Goal: Information Seeking & Learning: Learn about a topic

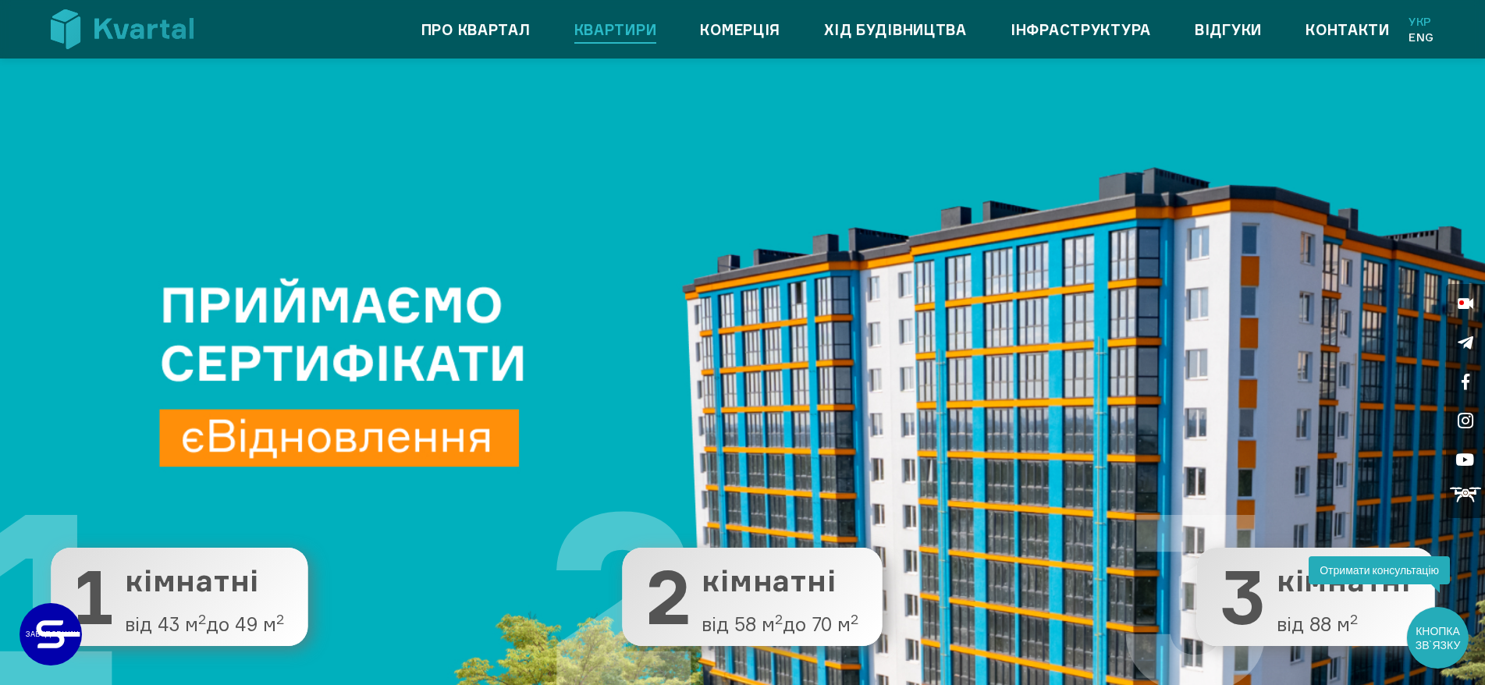
click at [597, 32] on link "Квартири" at bounding box center [615, 29] width 83 height 25
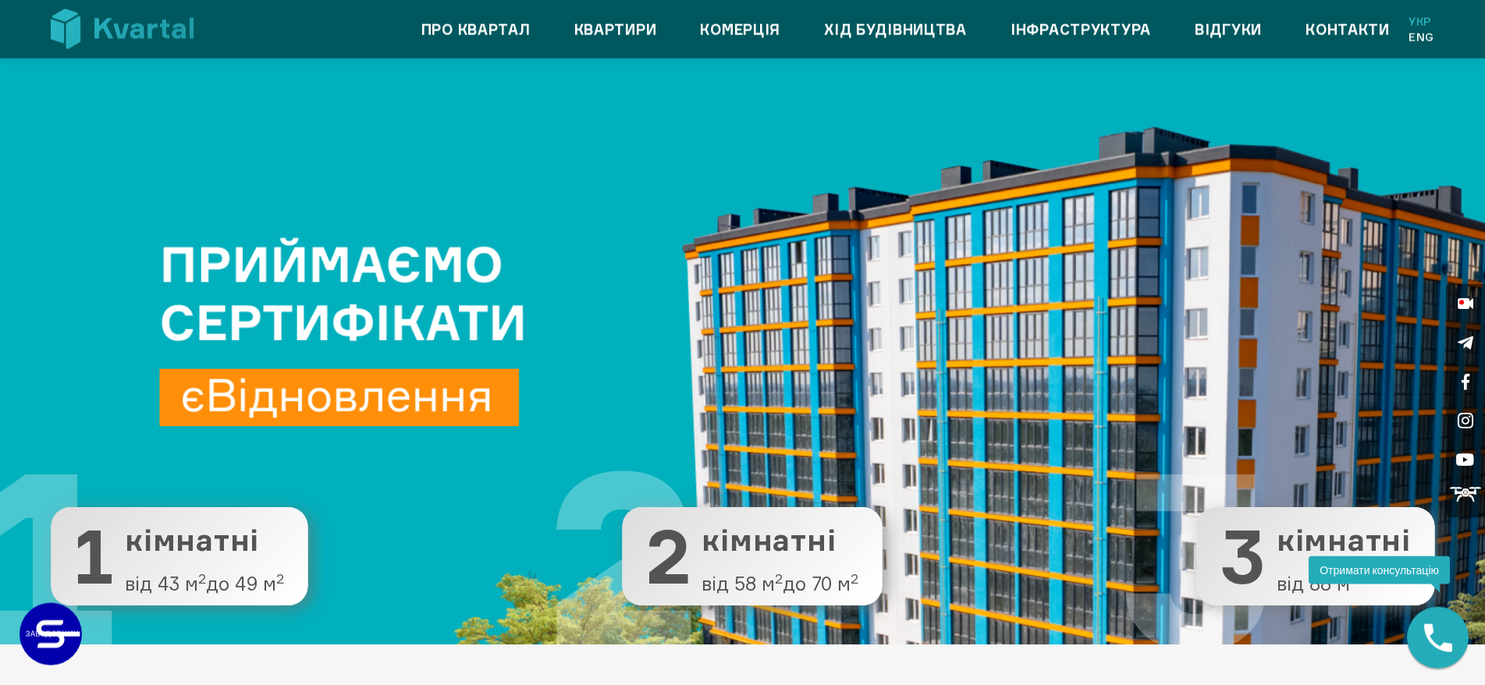
scroll to position [113, 0]
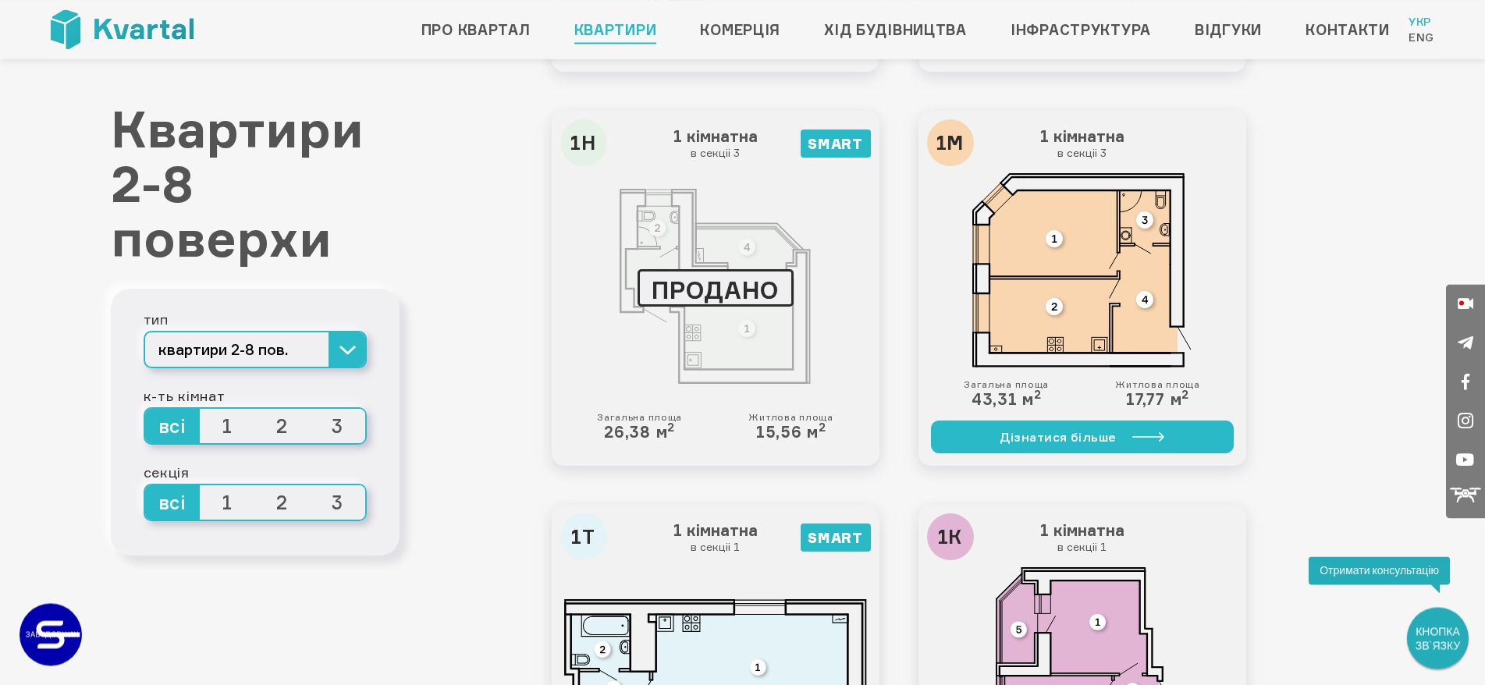
scroll to position [1353, 0]
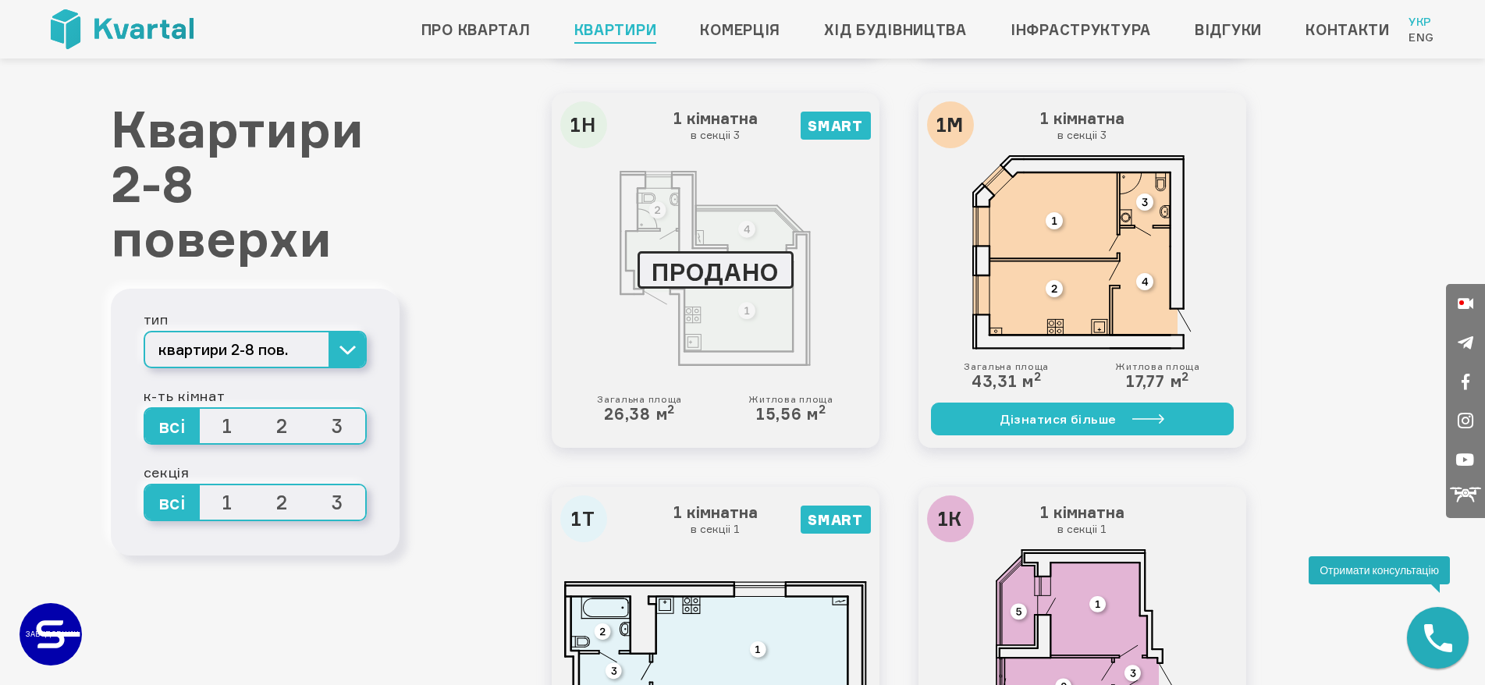
click at [742, 340] on div at bounding box center [715, 268] width 303 height 227
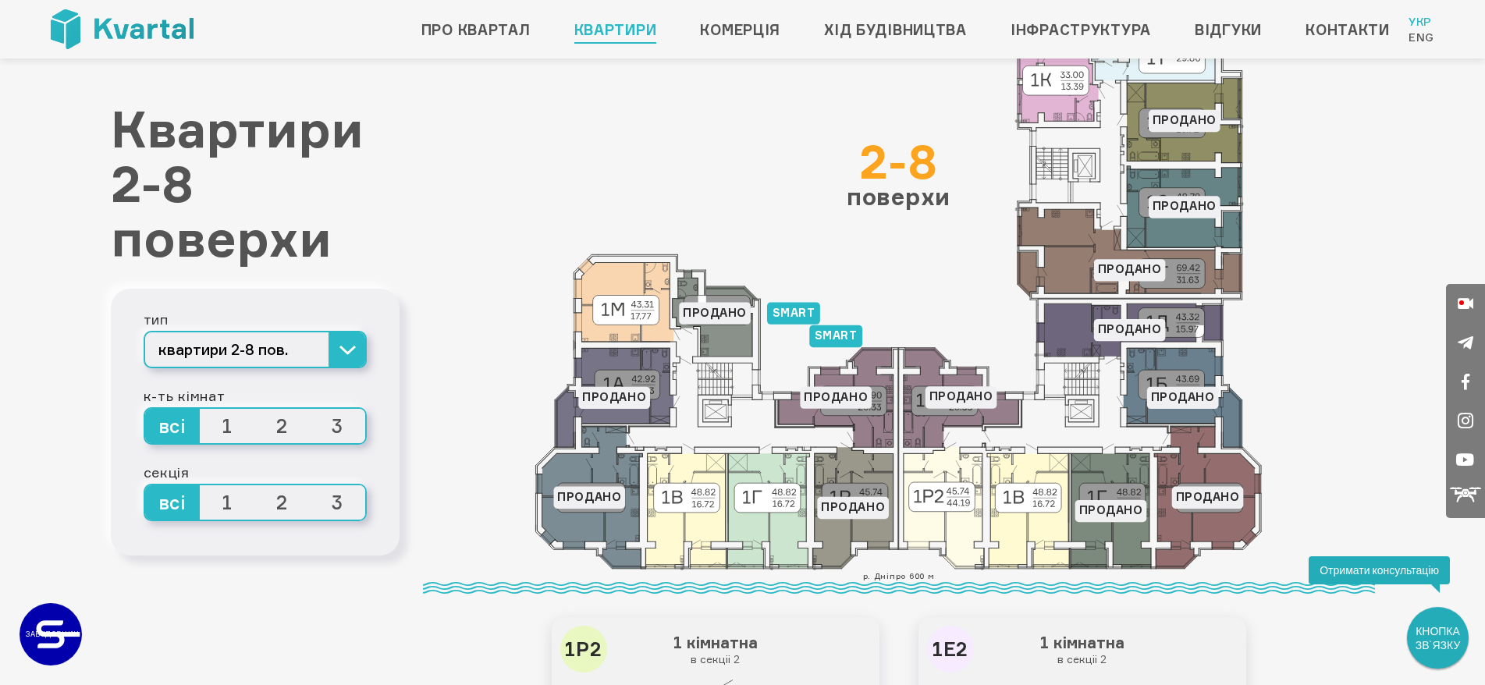
scroll to position [0, 0]
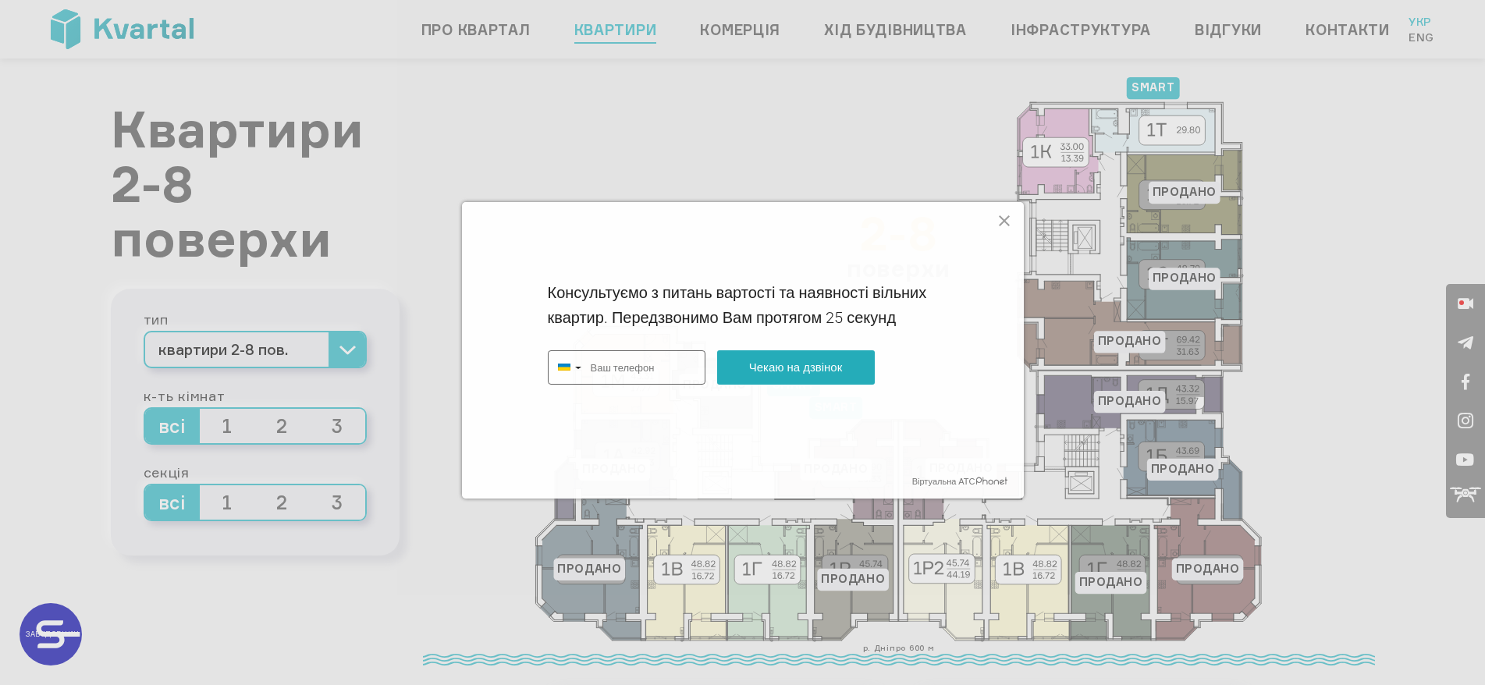
type input "+380"
click at [1006, 219] on icon at bounding box center [1004, 220] width 11 height 11
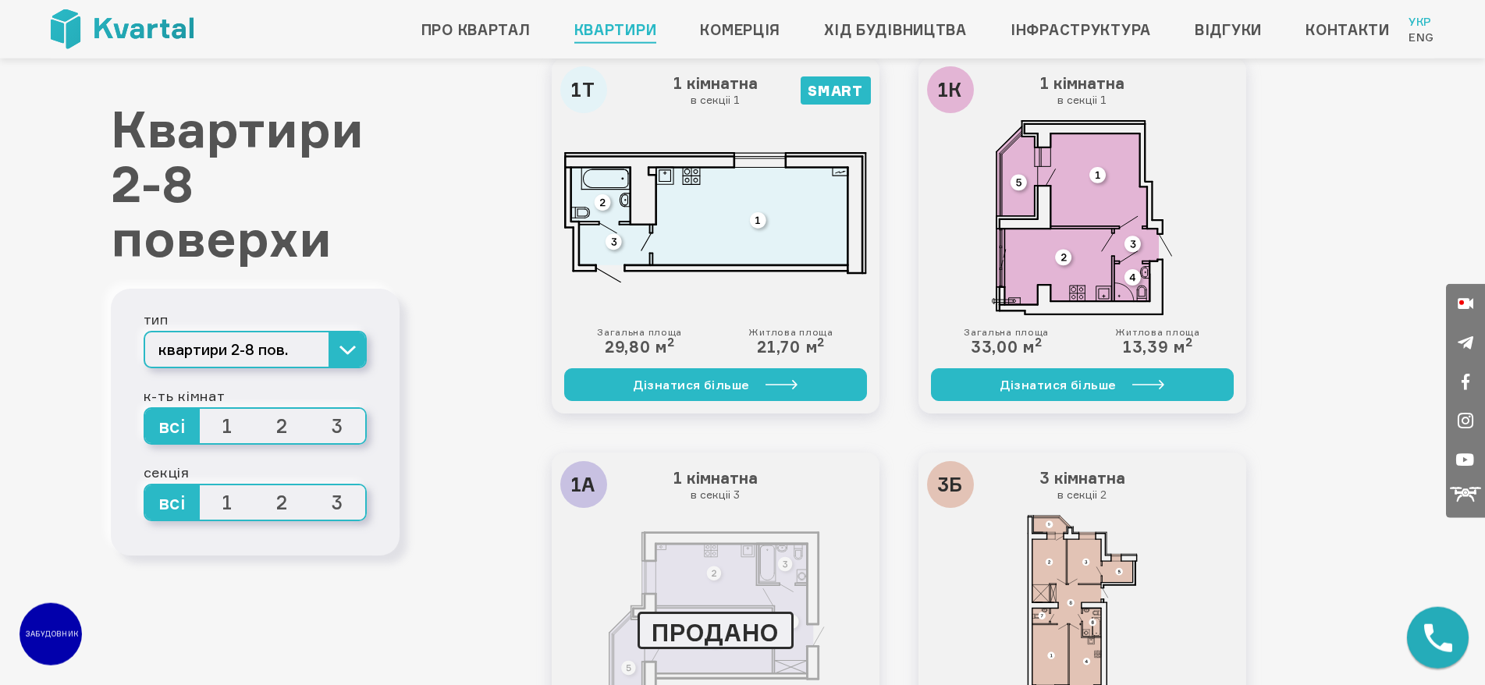
scroll to position [1751, 0]
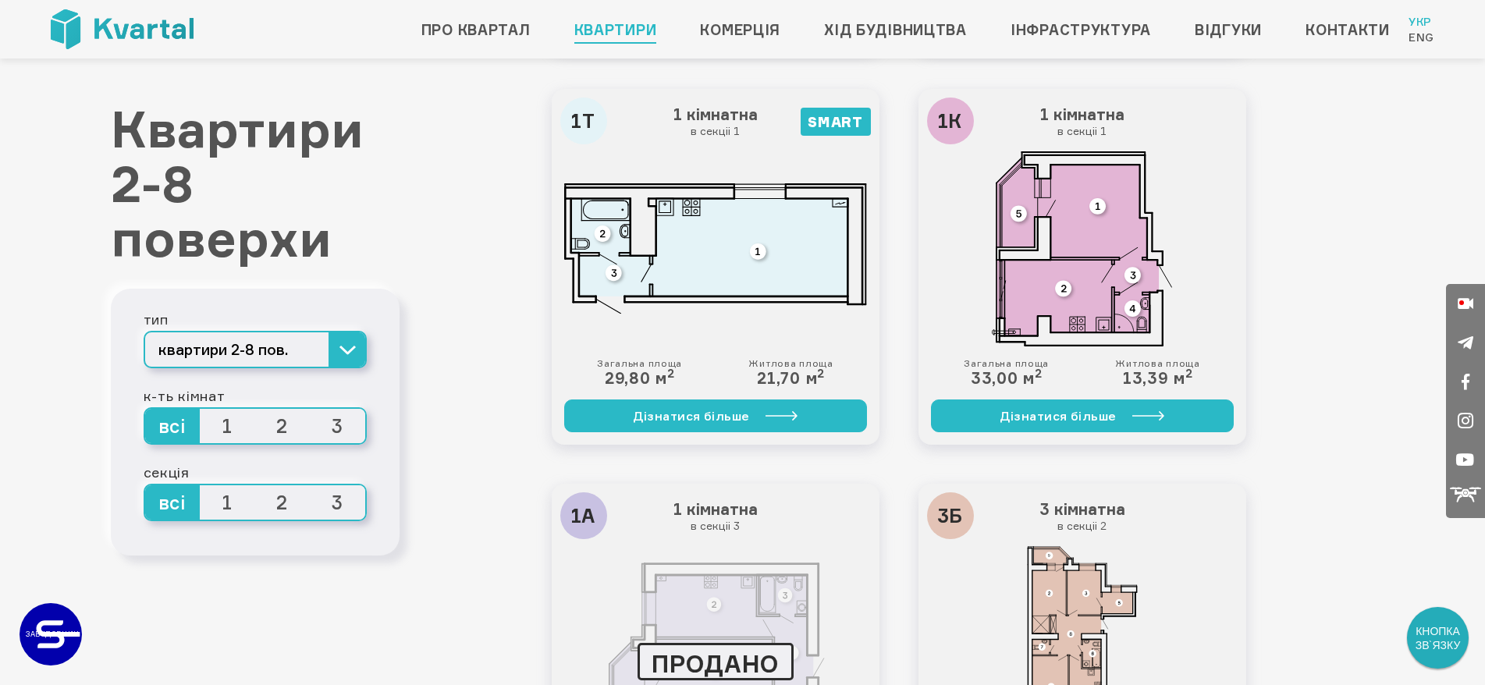
click at [1086, 248] on img at bounding box center [1081, 248] width 179 height 195
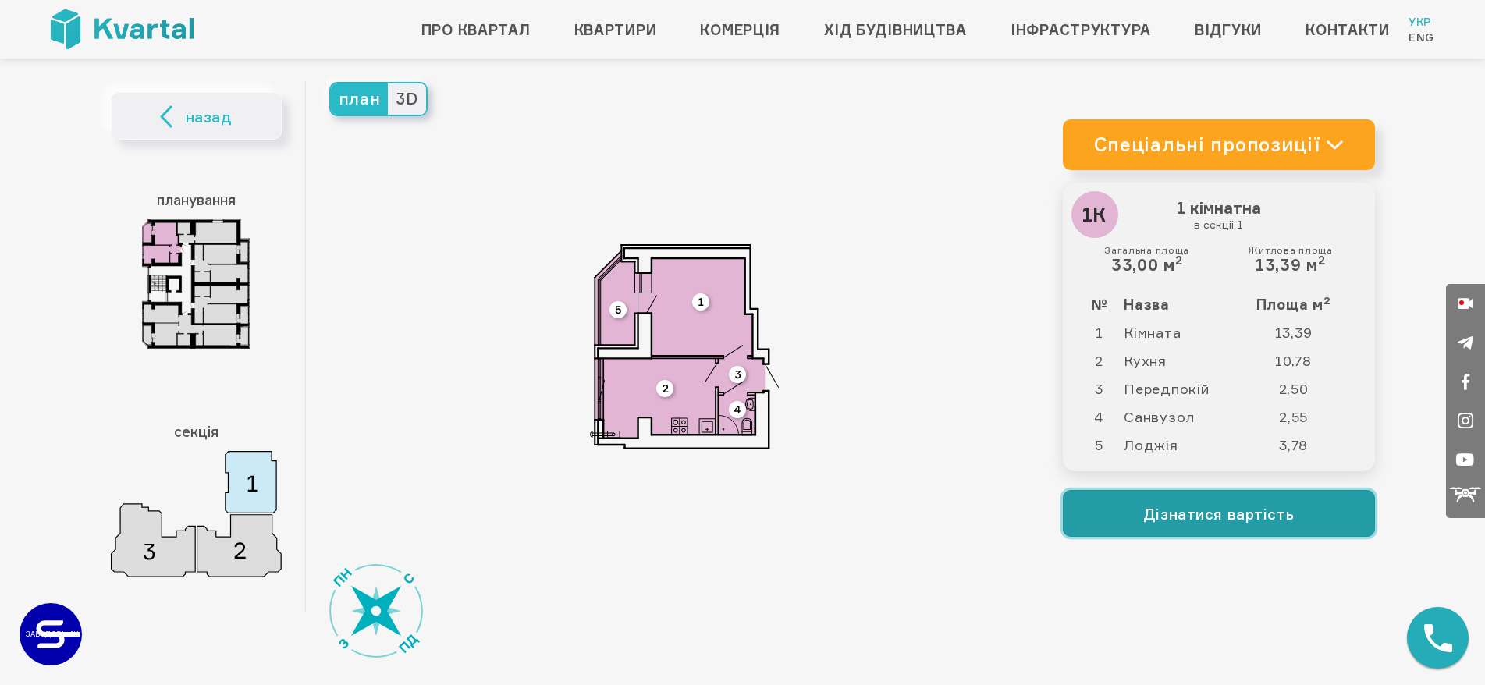
click at [1152, 514] on button "Дізнатися вартість" at bounding box center [1219, 513] width 312 height 47
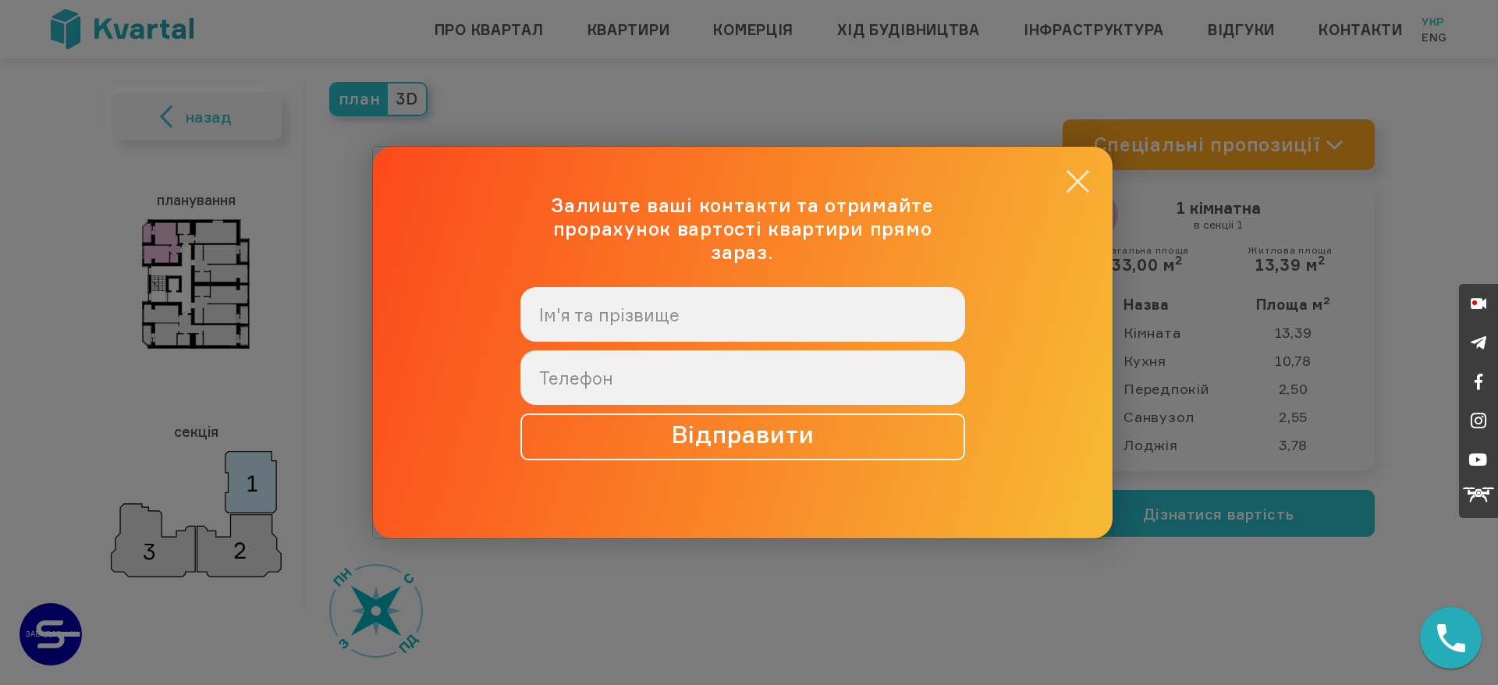
click at [1088, 193] on button "×" at bounding box center [1078, 181] width 30 height 30
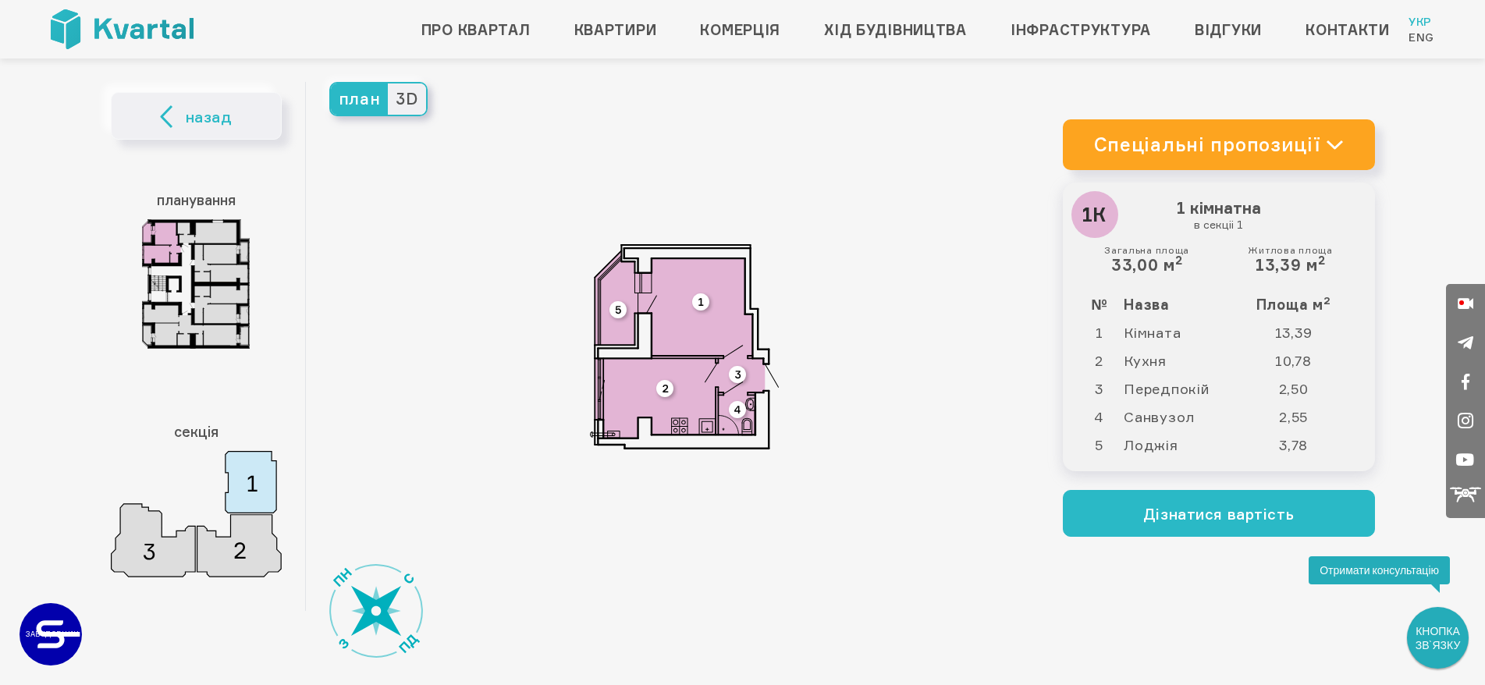
click at [369, 105] on span "план" at bounding box center [360, 98] width 58 height 31
click at [331, 83] on input "план" at bounding box center [331, 83] width 0 height 0
click at [427, 105] on div "план 3D" at bounding box center [684, 346] width 757 height 529
click at [418, 105] on span "3D" at bounding box center [406, 98] width 37 height 31
click at [388, 83] on input "3D" at bounding box center [388, 83] width 0 height 0
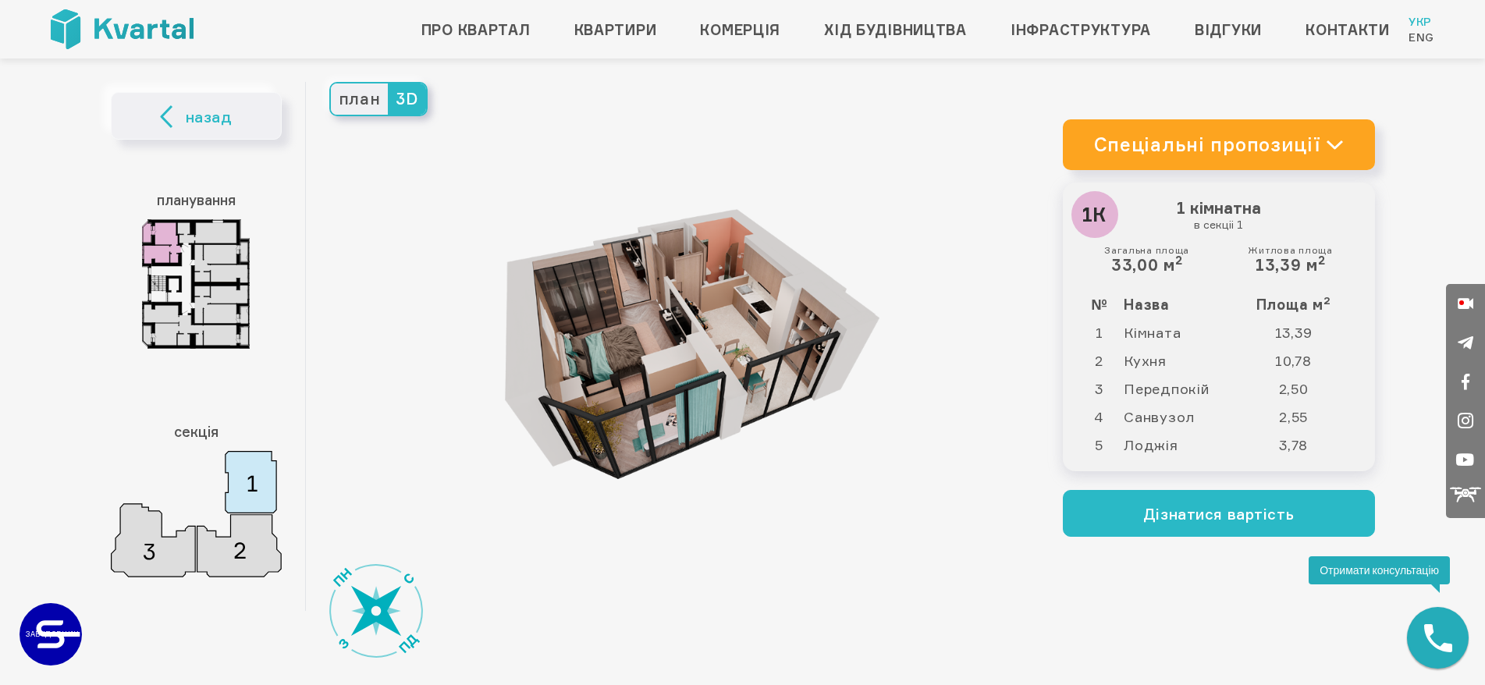
click at [666, 333] on img at bounding box center [684, 346] width 390 height 390
click at [370, 101] on span "план" at bounding box center [360, 98] width 58 height 31
click at [331, 83] on input "план" at bounding box center [331, 83] width 0 height 0
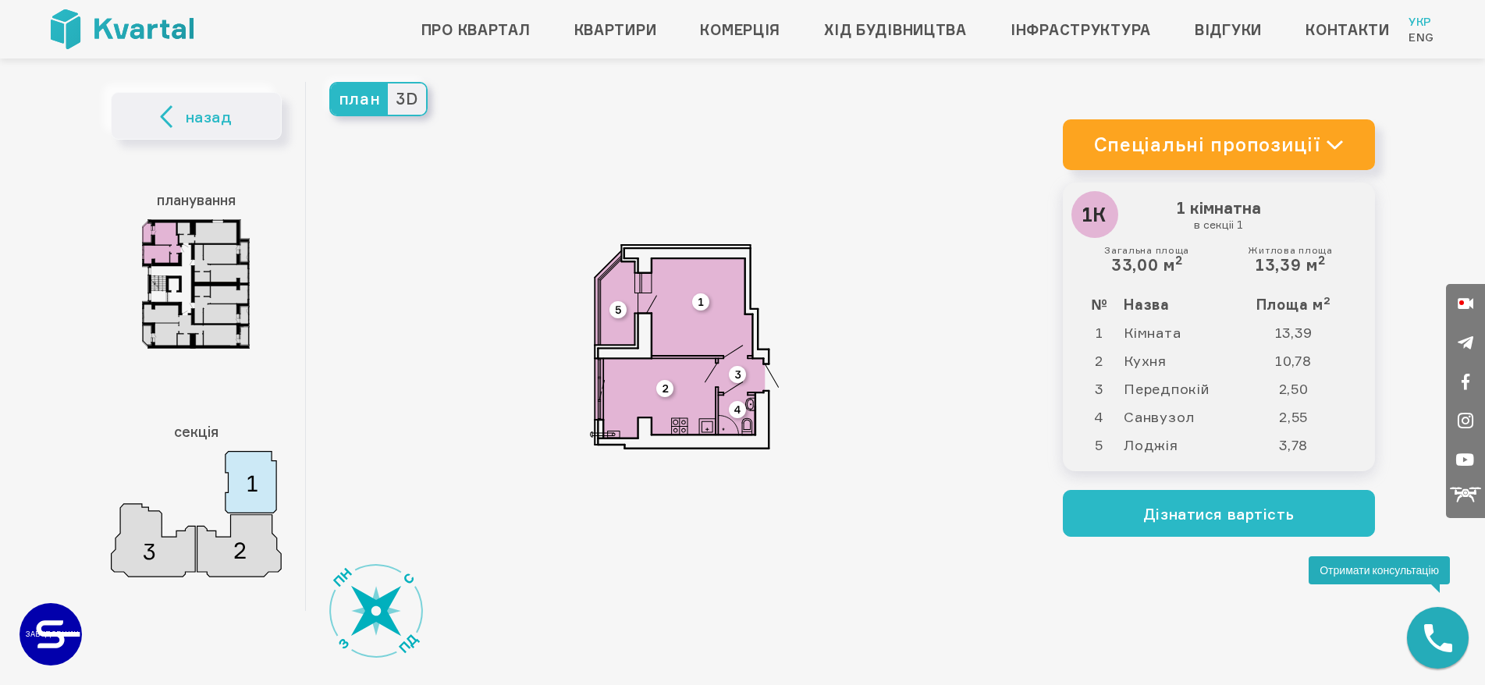
click at [630, 362] on img at bounding box center [684, 346] width 189 height 205
drag, startPoint x: 505, startPoint y: 478, endPoint x: 523, endPoint y: 272, distance: 206.8
click at [522, 273] on div "план 3D" at bounding box center [684, 346] width 757 height 529
